Goal: Transaction & Acquisition: Purchase product/service

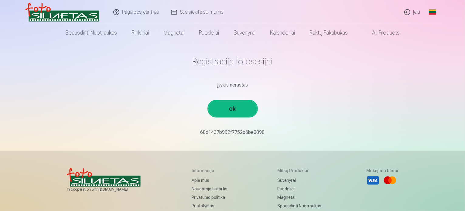
click at [235, 108] on link "ok" at bounding box center [232, 109] width 49 height 16
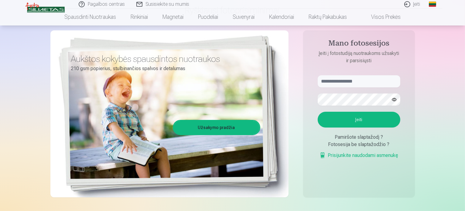
scroll to position [61, 0]
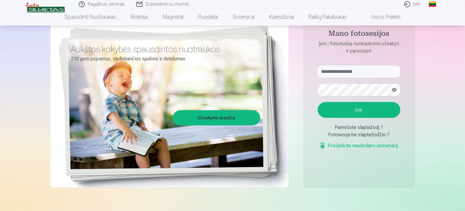
click at [213, 114] on link "Užsakymo pradžia" at bounding box center [217, 117] width 86 height 13
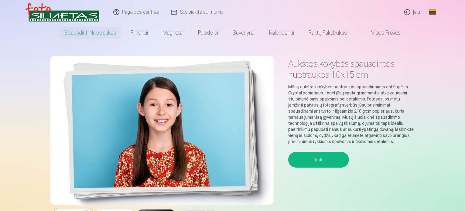
click at [326, 158] on button "Įeiti" at bounding box center [318, 160] width 61 height 16
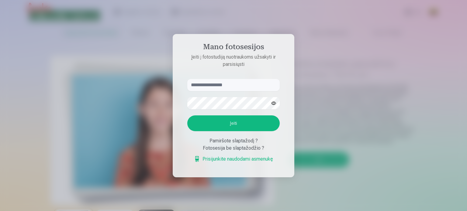
click at [250, 84] on input "text" at bounding box center [233, 85] width 92 height 12
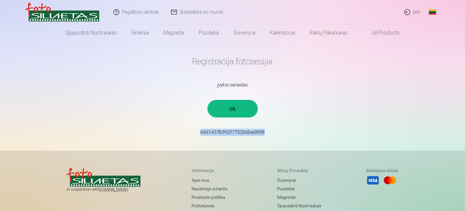
drag, startPoint x: 197, startPoint y: 132, endPoint x: 266, endPoint y: 136, distance: 68.5
click at [266, 136] on p "68d1437b992f7752b6be0898￼" at bounding box center [232, 132] width 355 height 7
copy p "68d1437b992f7752b6be0898￼"
click at [240, 108] on link "ok" at bounding box center [232, 109] width 49 height 16
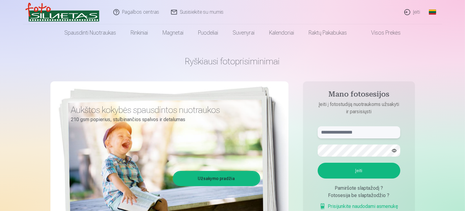
click at [331, 133] on input "text" at bounding box center [359, 132] width 83 height 12
paste input "**********"
type input "**********"
click at [368, 170] on button "Įeiti" at bounding box center [359, 171] width 83 height 16
click at [394, 150] on button "button" at bounding box center [395, 151] width 12 height 12
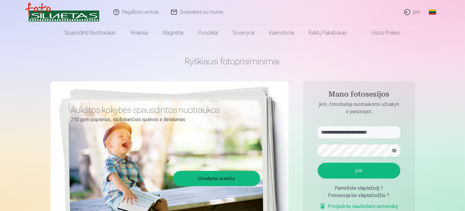
click at [394, 152] on button "button" at bounding box center [395, 151] width 12 height 12
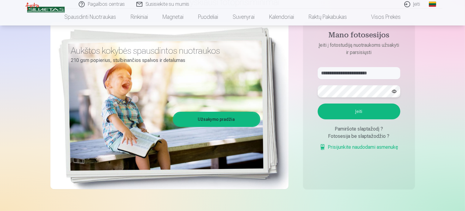
scroll to position [61, 0]
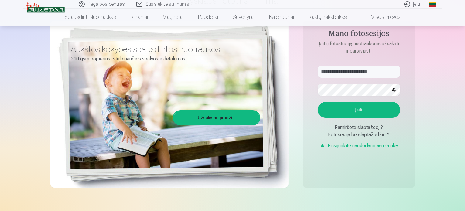
click at [357, 147] on link "Prisijunkite naudodami asmenukę" at bounding box center [359, 145] width 79 height 7
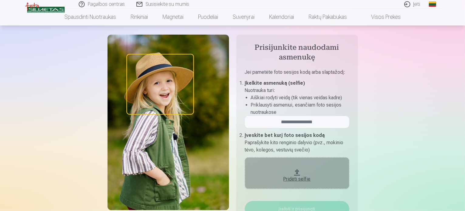
scroll to position [30, 0]
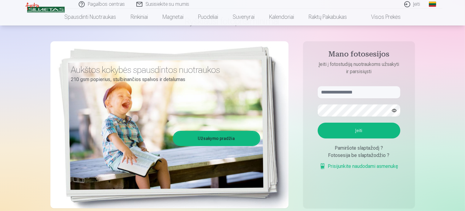
scroll to position [30, 0]
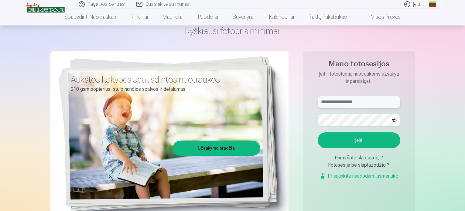
click at [359, 101] on input "text" at bounding box center [359, 102] width 83 height 12
click at [210, 152] on link "Užsakymo pradžia" at bounding box center [217, 148] width 86 height 13
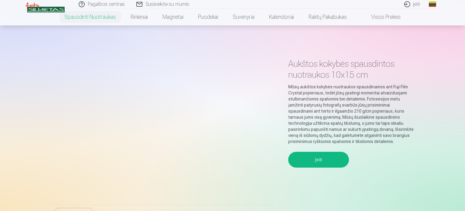
scroll to position [30, 0]
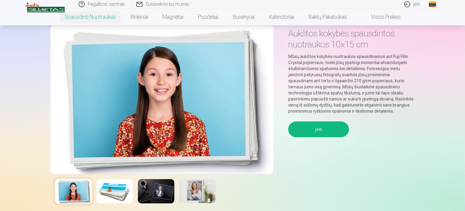
click at [323, 132] on button "Įeiti" at bounding box center [318, 130] width 61 height 16
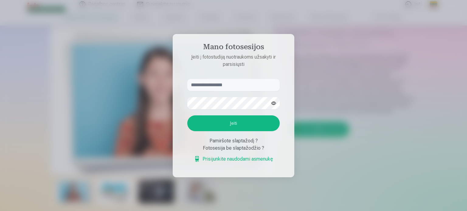
click at [321, 115] on div at bounding box center [233, 105] width 467 height 211
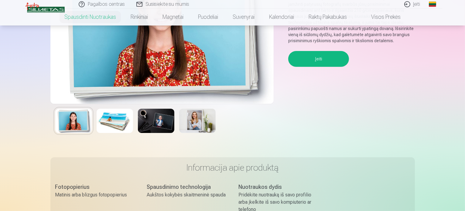
scroll to position [61, 0]
